Goal: Task Accomplishment & Management: Use online tool/utility

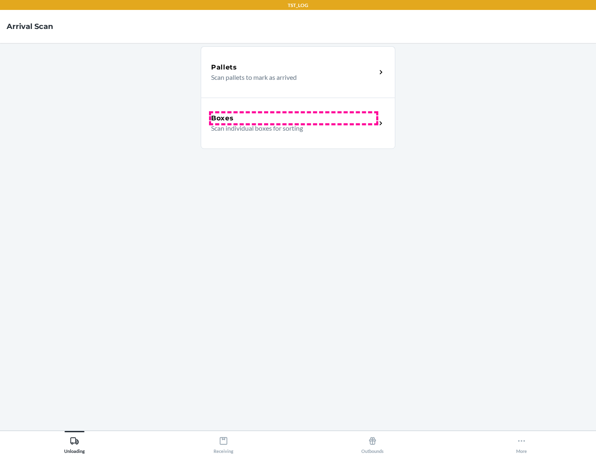
click at [293, 118] on div "Boxes" at bounding box center [293, 118] width 165 height 10
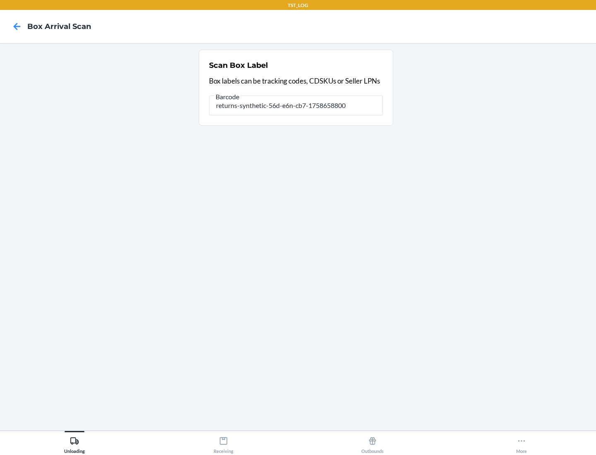
type input "returns-synthetic-56d-e6n-cb7-1758658800"
